Goal: Navigation & Orientation: Find specific page/section

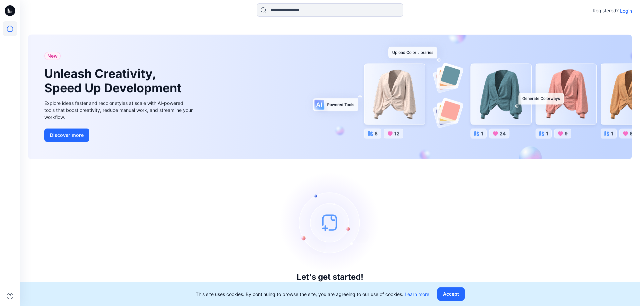
click at [625, 9] on p "Login" at bounding box center [626, 10] width 12 height 7
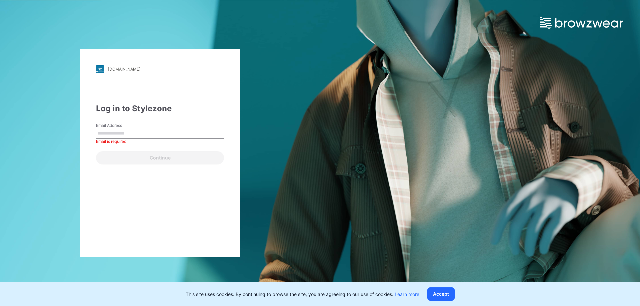
paste input "**********"
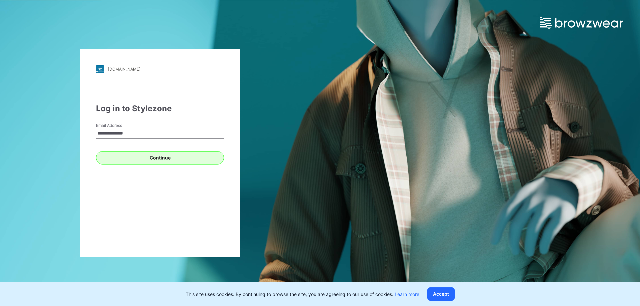
type input "**********"
click at [147, 156] on button "Continue" at bounding box center [160, 157] width 128 height 13
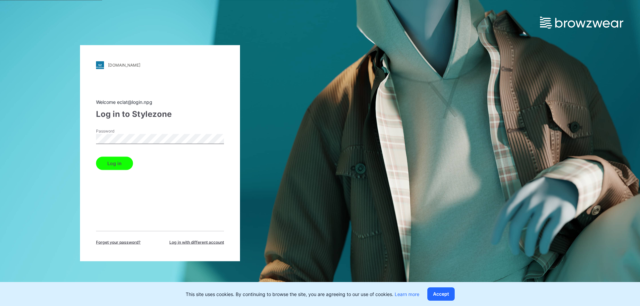
click at [119, 164] on button "Log in" at bounding box center [114, 163] width 37 height 13
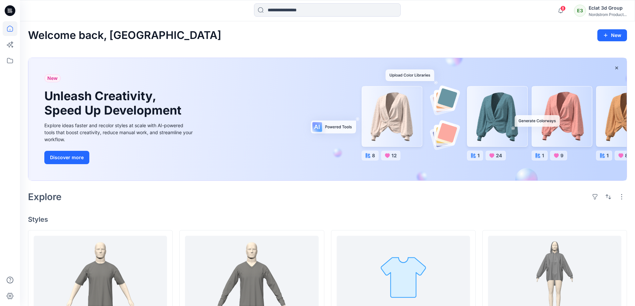
click at [10, 12] on icon at bounding box center [9, 12] width 3 height 0
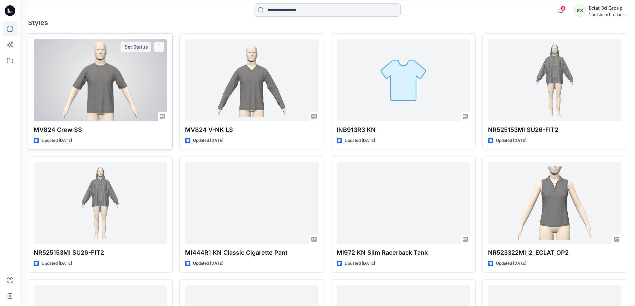
scroll to position [233, 0]
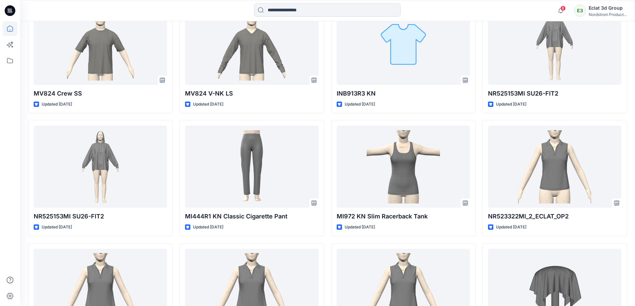
click at [11, 13] on icon at bounding box center [10, 10] width 11 height 11
click at [11, 58] on icon at bounding box center [10, 60] width 15 height 15
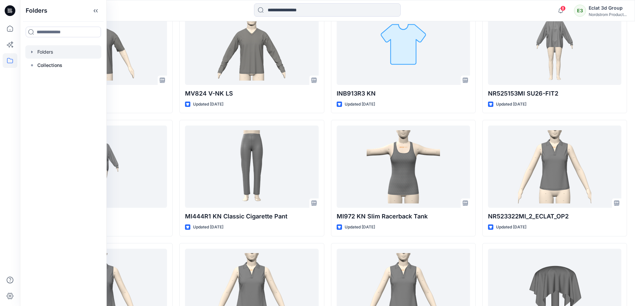
click at [54, 52] on div at bounding box center [63, 51] width 76 height 13
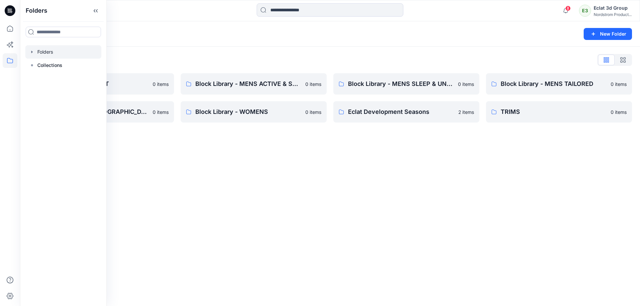
click at [412, 178] on div "Folders New Folder Folders List Block Library - INFANT 0 items Block Library - …" at bounding box center [330, 163] width 620 height 285
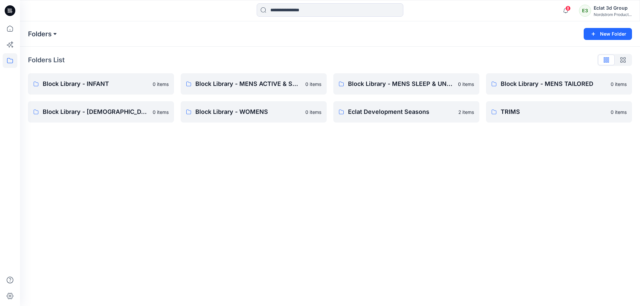
click at [57, 36] on button at bounding box center [55, 33] width 7 height 9
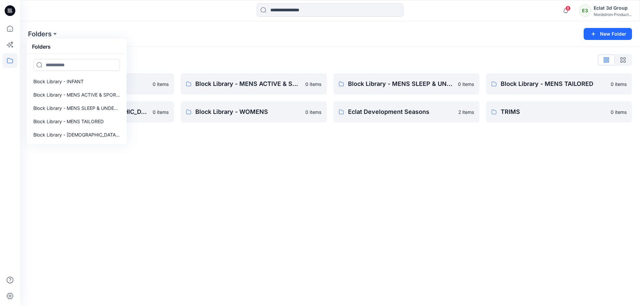
click at [348, 155] on div "Folders Folders Block Library - INFANT Block Library - MENS ACTIVE & SPORTSWEAR…" at bounding box center [330, 163] width 620 height 285
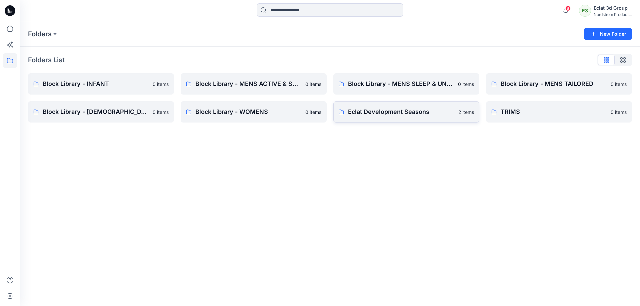
click at [340, 108] on link "Eclat Development Seasons 2 items" at bounding box center [406, 111] width 146 height 21
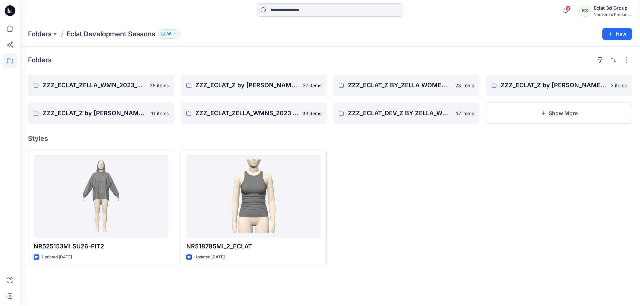
click at [181, 34] on div "Folders Eclat Development Seasons 86" at bounding box center [304, 33] width 552 height 9
click at [117, 35] on p "Eclat Development Seasons" at bounding box center [110, 33] width 89 height 9
click at [56, 32] on button at bounding box center [55, 33] width 7 height 9
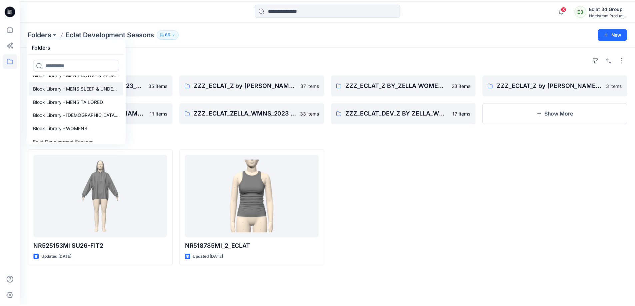
scroll to position [40, 0]
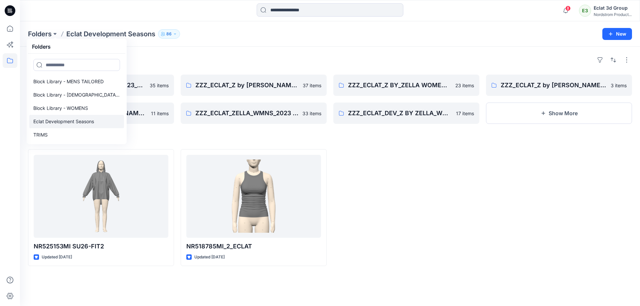
click at [99, 123] on link "Eclat Development Seasons" at bounding box center [76, 121] width 95 height 13
click at [389, 228] on div at bounding box center [406, 207] width 146 height 117
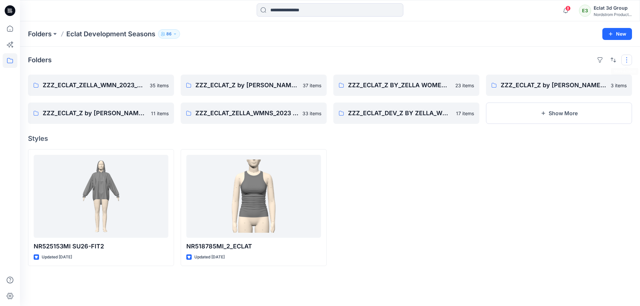
click at [627, 61] on button "button" at bounding box center [627, 60] width 11 height 11
click at [482, 194] on div "NR525153MI SU26-FIT2 Updated [DATE] NR518785MI_2_ECLAT Updated [DATE]" at bounding box center [330, 207] width 604 height 117
click at [627, 60] on button "button" at bounding box center [627, 60] width 11 height 11
click at [488, 195] on div at bounding box center [559, 207] width 146 height 117
click at [619, 153] on div at bounding box center [559, 207] width 146 height 117
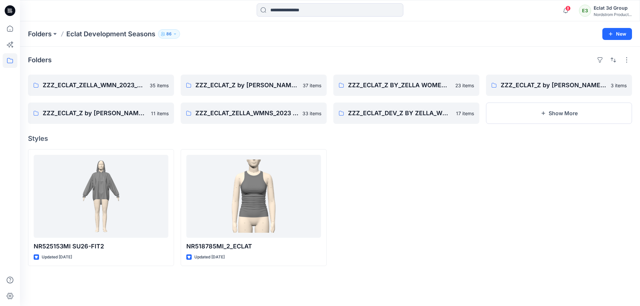
click at [174, 37] on button "86" at bounding box center [169, 33] width 22 height 9
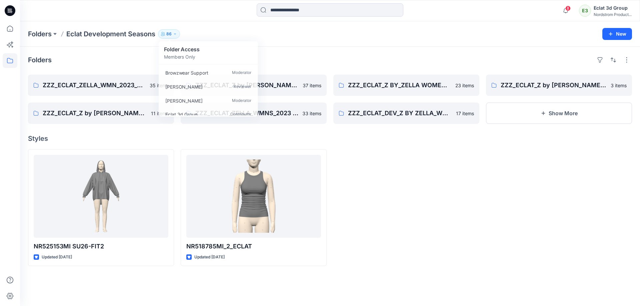
click at [367, 229] on div at bounding box center [406, 207] width 146 height 117
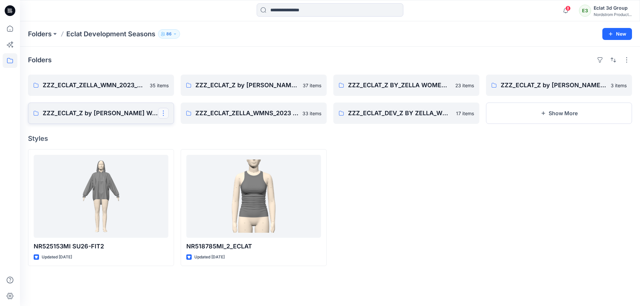
click at [166, 118] on button "button" at bounding box center [163, 113] width 11 height 11
drag, startPoint x: 401, startPoint y: 157, endPoint x: 376, endPoint y: 154, distance: 24.9
click at [398, 158] on div at bounding box center [406, 207] width 146 height 117
drag, startPoint x: 46, startPoint y: 60, endPoint x: 56, endPoint y: 57, distance: 11.0
click at [46, 60] on h4 "Folders" at bounding box center [40, 60] width 24 height 8
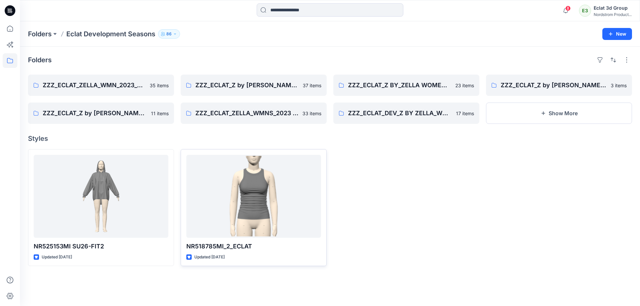
drag, startPoint x: 613, startPoint y: 199, endPoint x: 263, endPoint y: 162, distance: 351.8
click at [613, 199] on div at bounding box center [559, 207] width 146 height 117
drag, startPoint x: 48, startPoint y: 61, endPoint x: 90, endPoint y: 96, distance: 55.4
click at [48, 61] on h4 "Folders" at bounding box center [40, 60] width 24 height 8
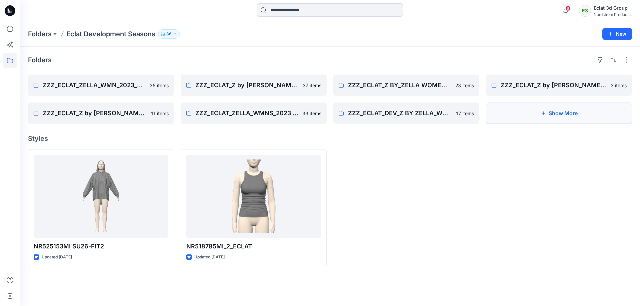
click at [549, 118] on button "Show More" at bounding box center [559, 113] width 146 height 21
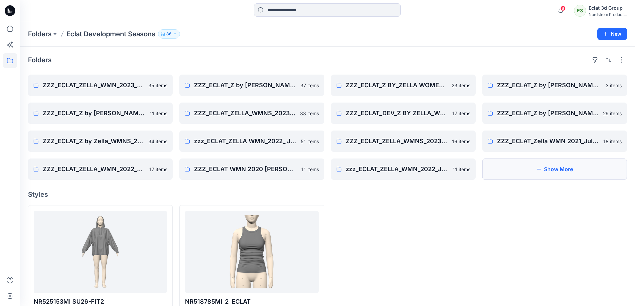
click at [581, 170] on button "Show More" at bounding box center [555, 169] width 145 height 21
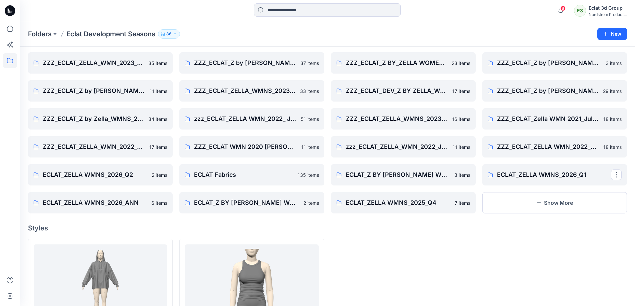
scroll to position [33, 0]
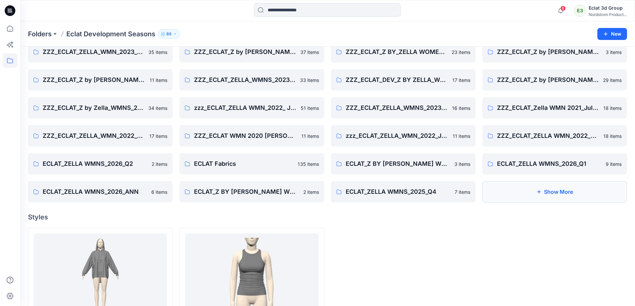
click at [560, 191] on button "Show More" at bounding box center [555, 191] width 145 height 21
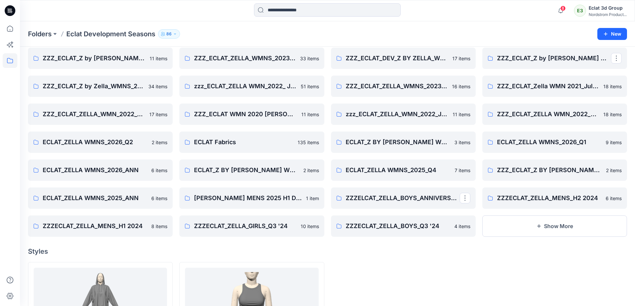
scroll to position [67, 0]
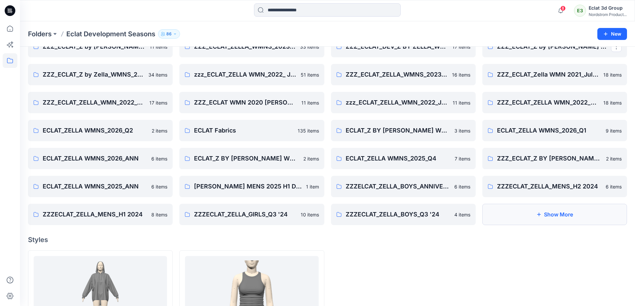
click at [552, 214] on button "Show More" at bounding box center [555, 214] width 145 height 21
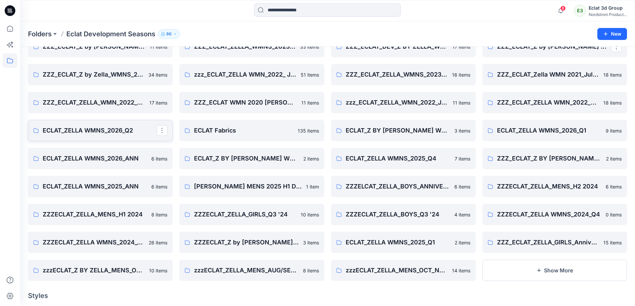
click at [79, 131] on p "ECLAT_ZELLA WMNS_2026_Q2" at bounding box center [100, 130] width 114 height 9
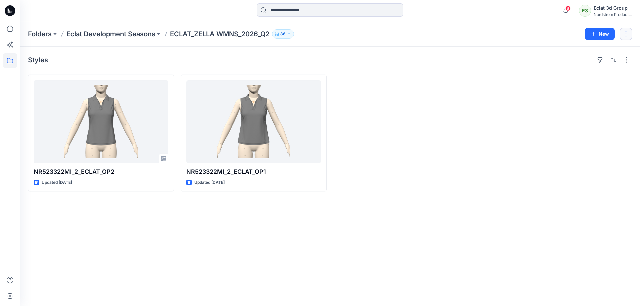
click at [622, 37] on button "button" at bounding box center [626, 34] width 12 height 12
click at [578, 115] on div at bounding box center [559, 133] width 146 height 117
click at [629, 62] on button "button" at bounding box center [627, 60] width 11 height 11
click at [414, 73] on div "Styles Layout Grid Large Grid Folder View Compact Card Card View Card Info Tags…" at bounding box center [330, 177] width 620 height 260
drag, startPoint x: 173, startPoint y: 34, endPoint x: 272, endPoint y: 37, distance: 99.7
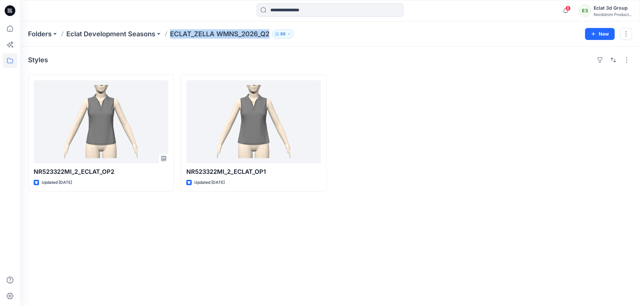
click at [272, 37] on div "Folders Eclat Development Seasons ECLAT_ZELLA WMNS_2026_Q2 86" at bounding box center [304, 33] width 552 height 9
copy p "ECLAT_ZELLA WMNS_2026_Q2"
drag, startPoint x: 401, startPoint y: 172, endPoint x: 241, endPoint y: 153, distance: 160.9
click at [398, 172] on div at bounding box center [406, 133] width 146 height 117
click at [119, 33] on p "Eclat Development Seasons" at bounding box center [110, 33] width 89 height 9
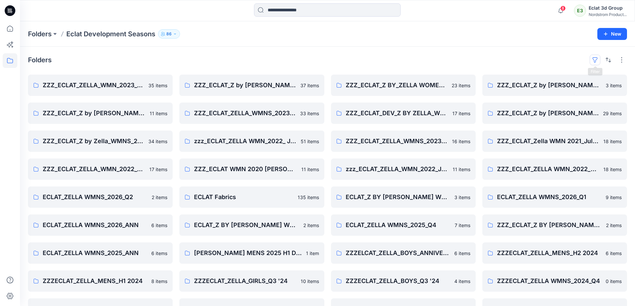
click at [597, 60] on button "button" at bounding box center [595, 60] width 11 height 11
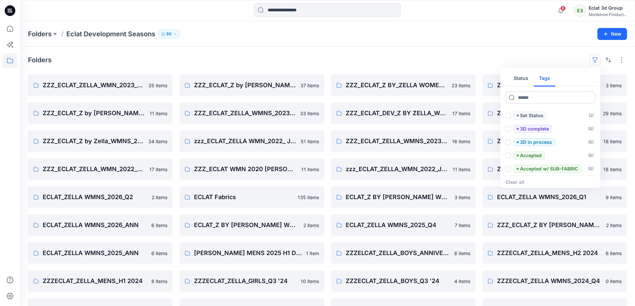
click at [547, 79] on button "Tags" at bounding box center [545, 79] width 22 height 16
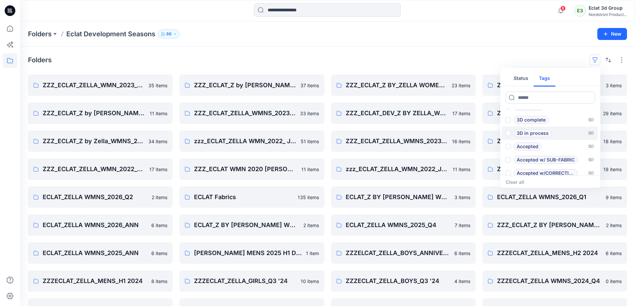
scroll to position [13, 0]
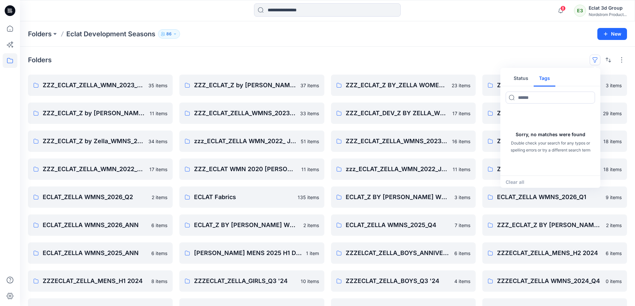
click at [524, 78] on button "Status" at bounding box center [521, 79] width 25 height 16
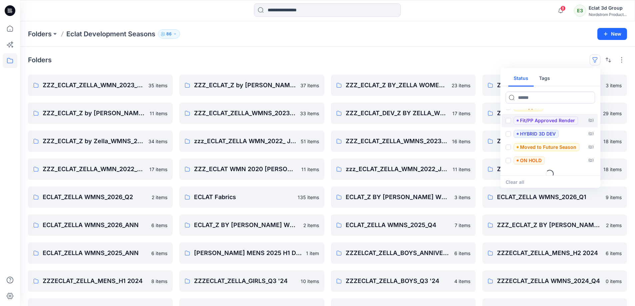
scroll to position [107, 0]
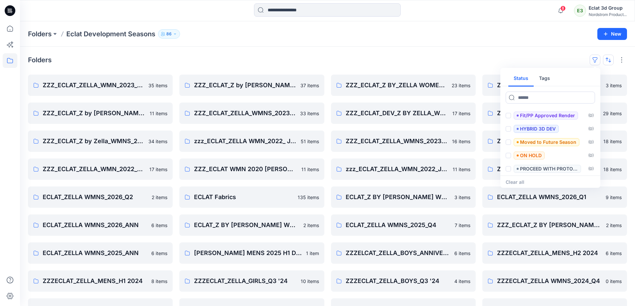
click at [609, 64] on button "button" at bounding box center [608, 60] width 11 height 11
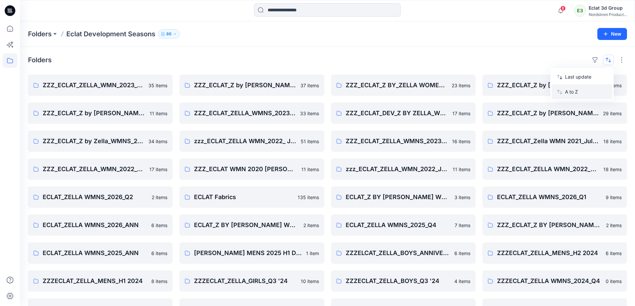
click at [582, 93] on p "A to Z" at bounding box center [586, 91] width 42 height 7
click at [582, 93] on p "A to Z" at bounding box center [591, 91] width 42 height 7
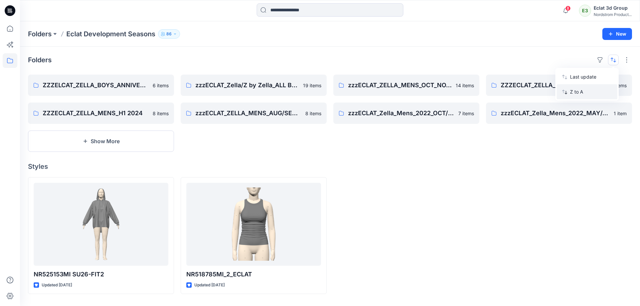
click at [582, 95] on p "Z to A" at bounding box center [591, 91] width 42 height 7
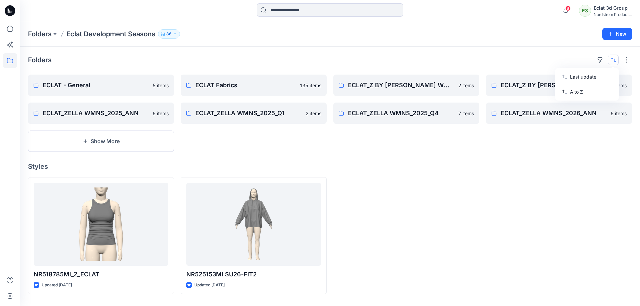
drag, startPoint x: 584, startPoint y: 147, endPoint x: 377, endPoint y: 125, distance: 207.9
click at [584, 147] on div "ECLAT_Z BY [PERSON_NAME] WMNS_2026_Q1 3 items ECLAT_ZELLA WMNS_2026_ANN 6 items" at bounding box center [559, 113] width 146 height 77
click at [126, 143] on button "Show More" at bounding box center [101, 141] width 146 height 21
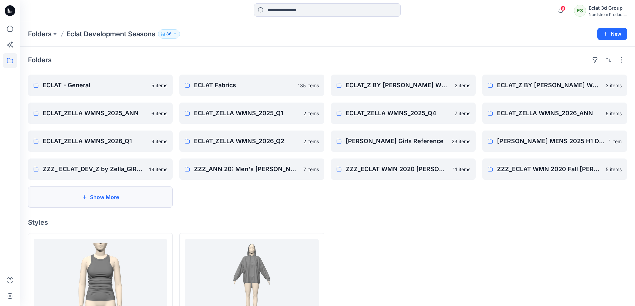
click at [115, 200] on button "Show More" at bounding box center [100, 197] width 145 height 21
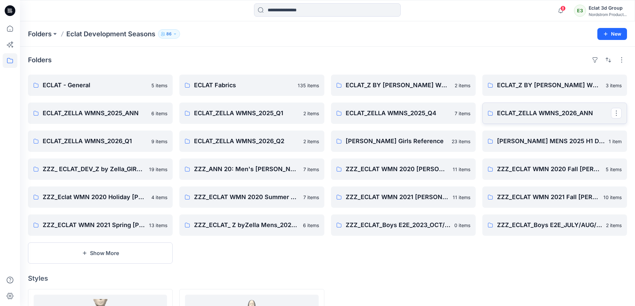
click at [596, 120] on link "ECLAT_ZELLA WMNS_2026_ANN" at bounding box center [555, 113] width 145 height 21
